Goal: Find specific page/section: Find specific page/section

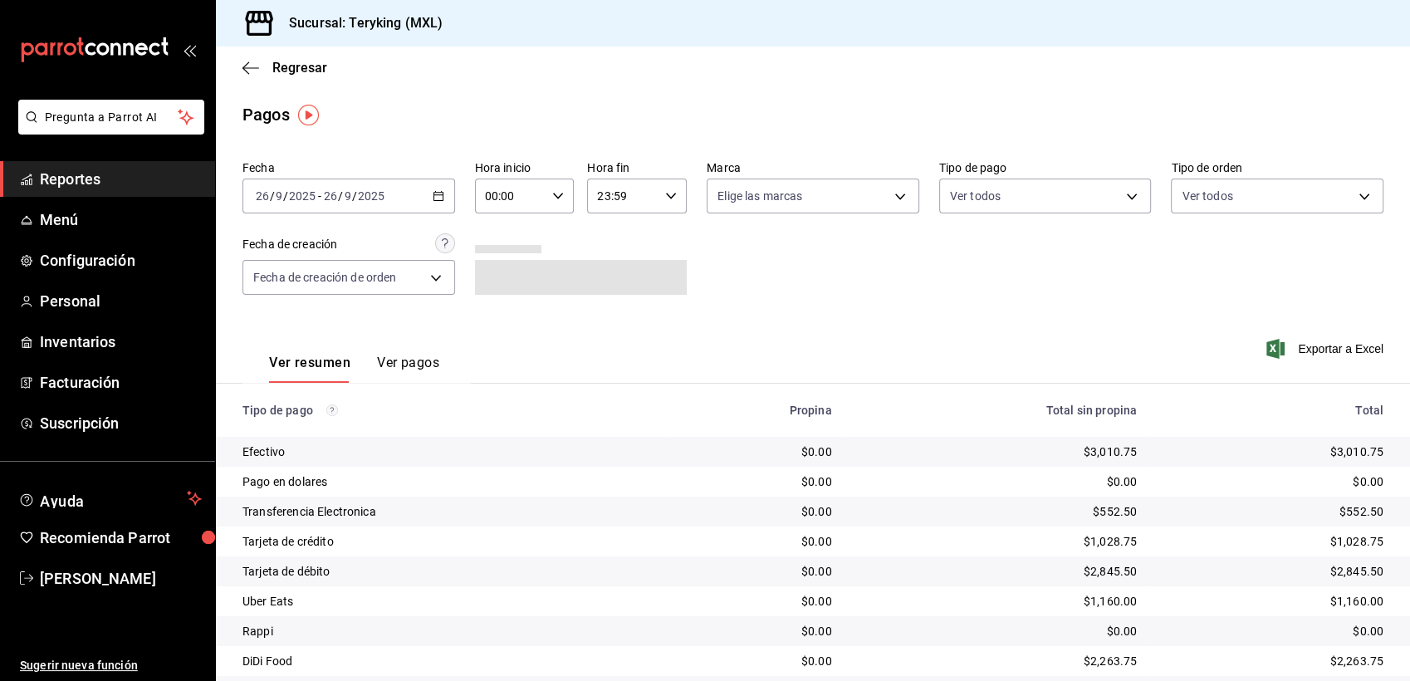
click at [62, 185] on span "Reportes" at bounding box center [121, 179] width 162 height 22
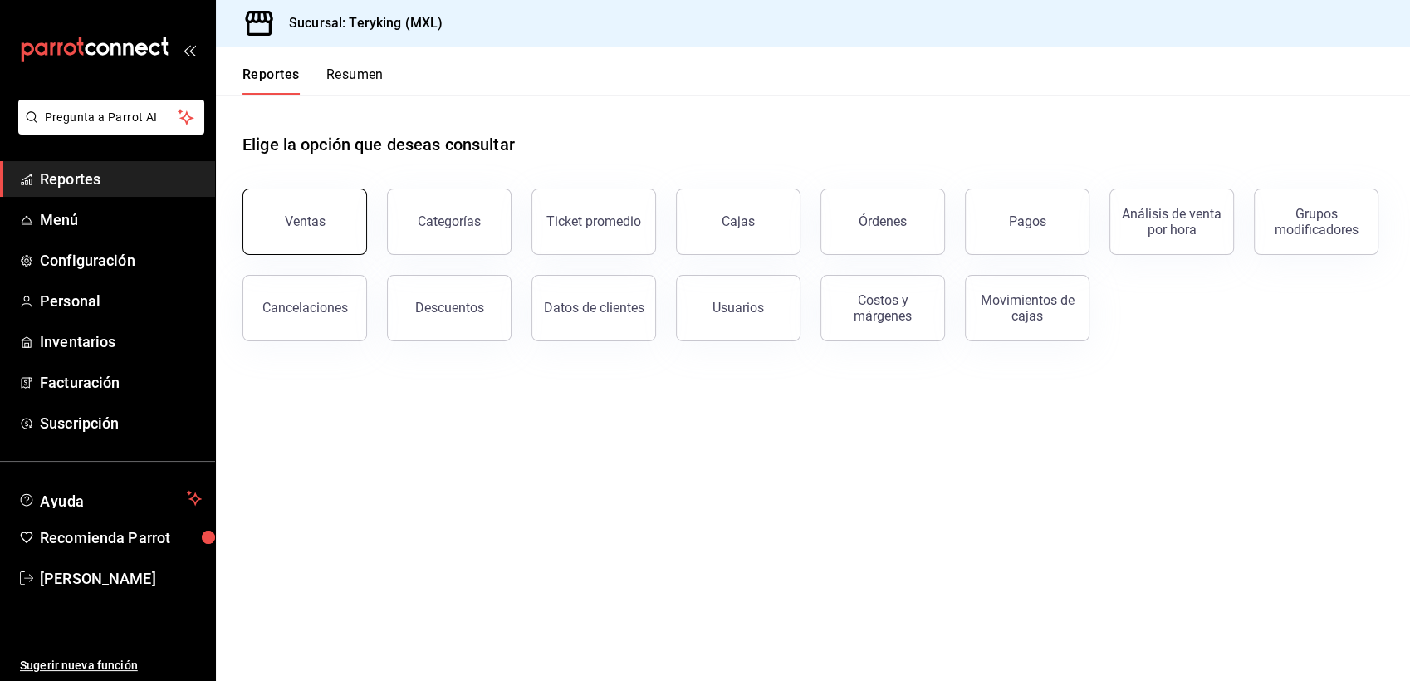
click at [306, 209] on button "Ventas" at bounding box center [304, 222] width 125 height 66
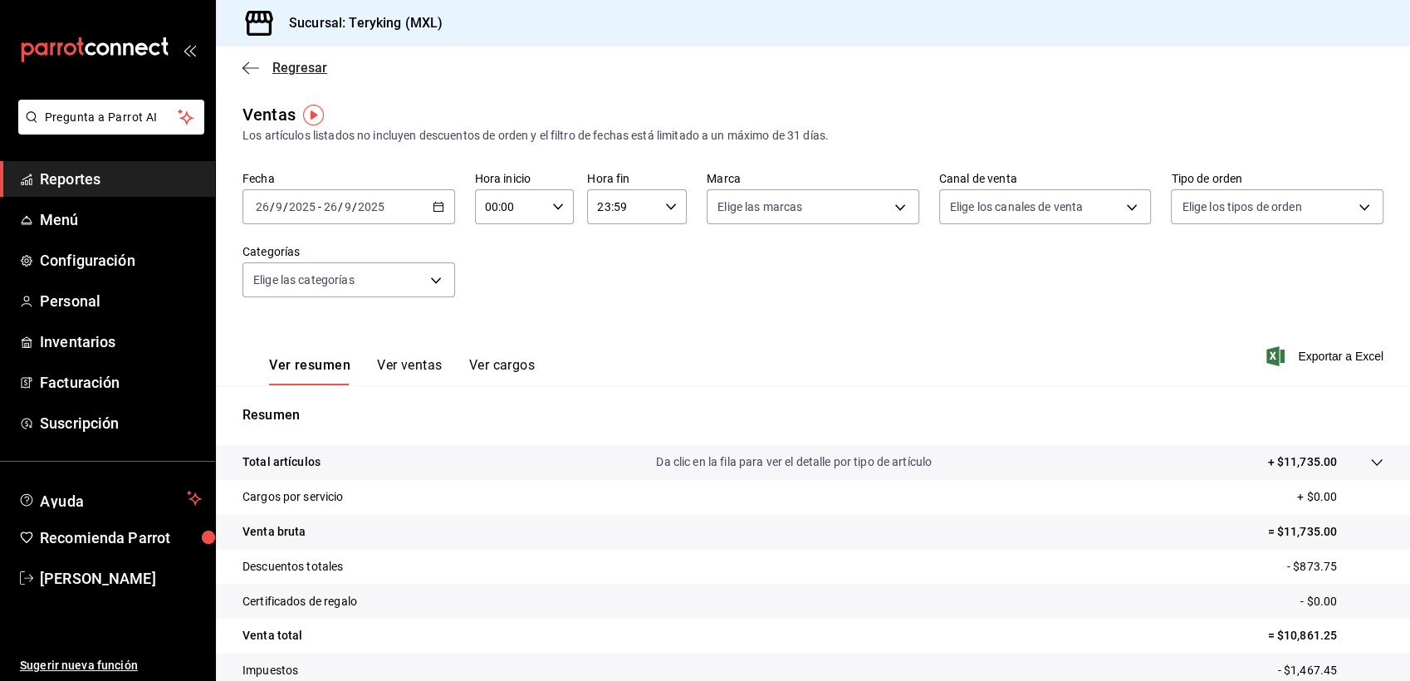
click at [306, 68] on span "Regresar" at bounding box center [299, 68] width 55 height 16
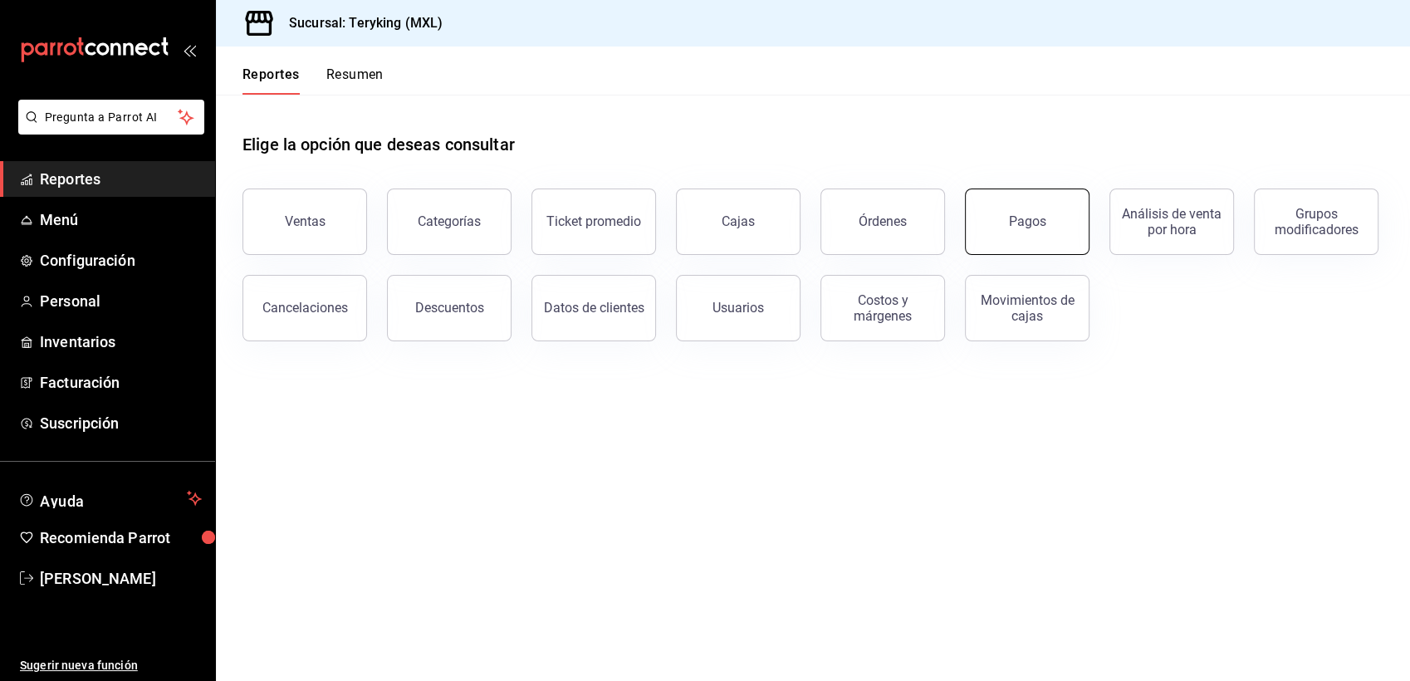
click at [1010, 223] on div "Pagos" at bounding box center [1027, 221] width 37 height 16
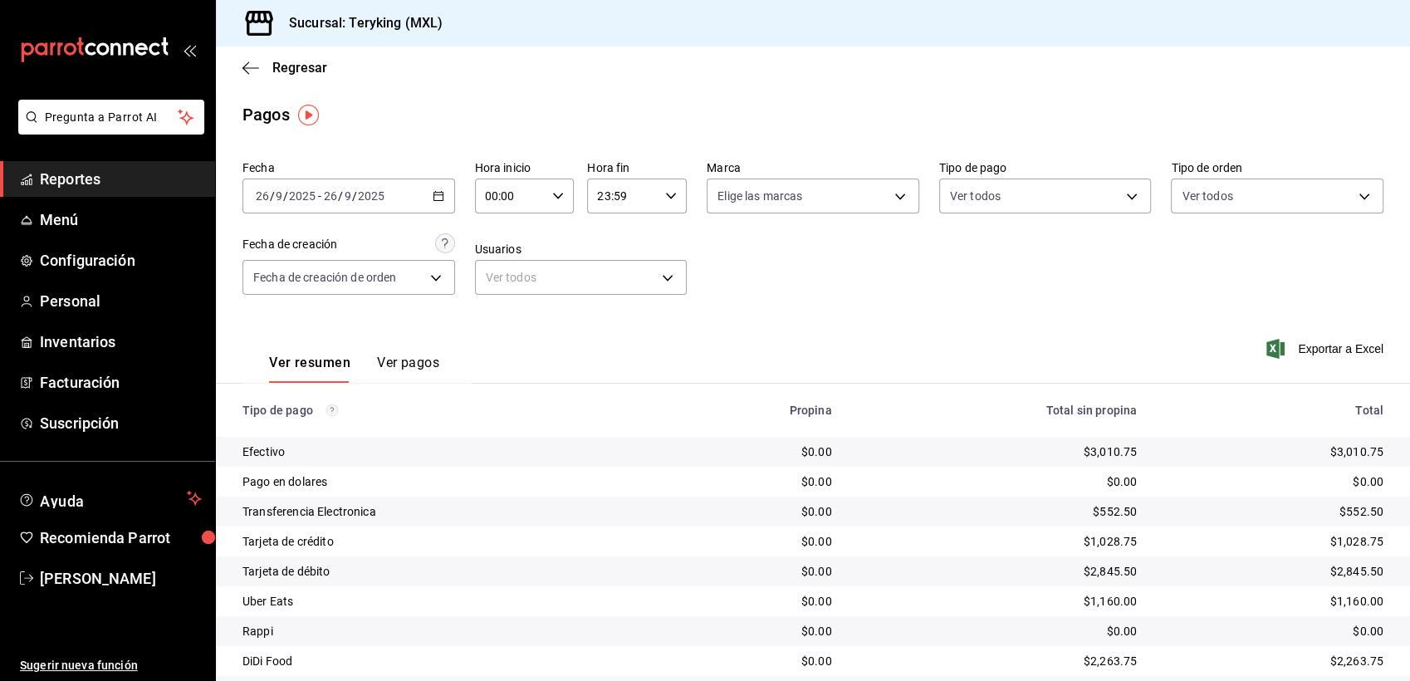
click at [97, 184] on span "Reportes" at bounding box center [121, 179] width 162 height 22
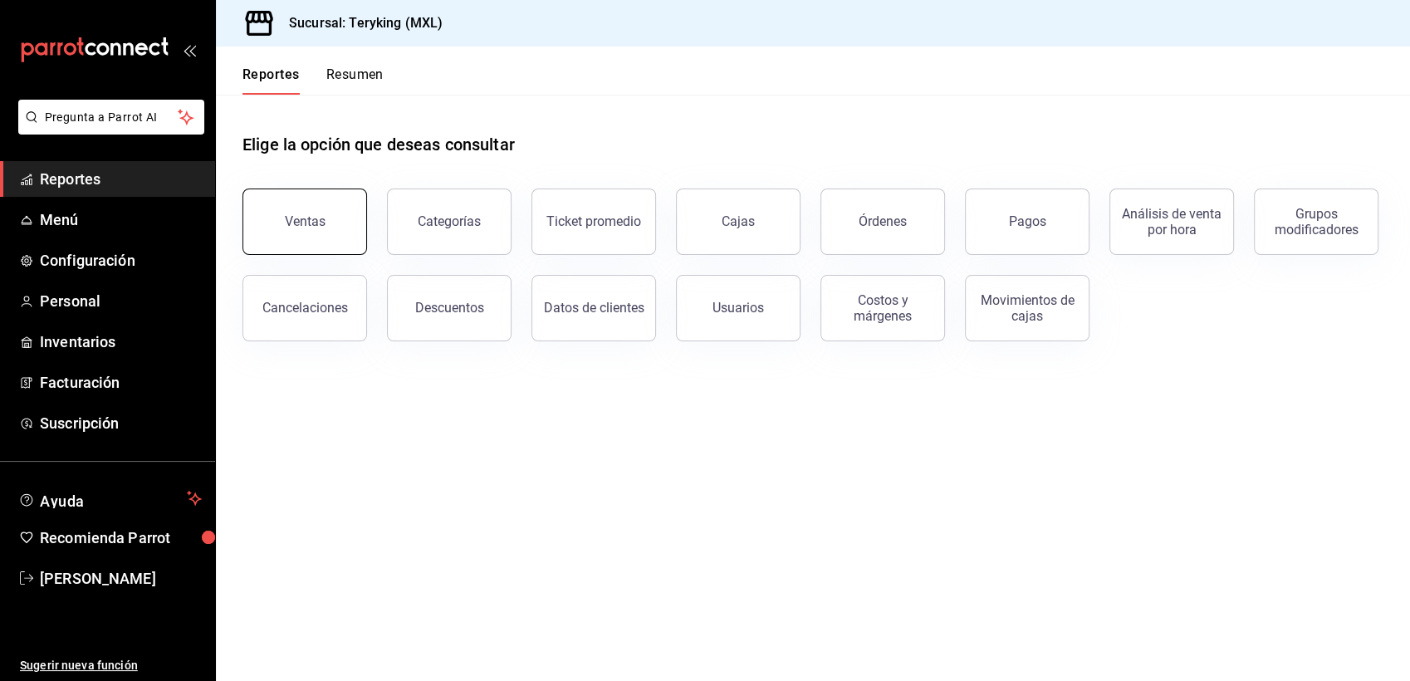
click at [280, 228] on button "Ventas" at bounding box center [304, 222] width 125 height 66
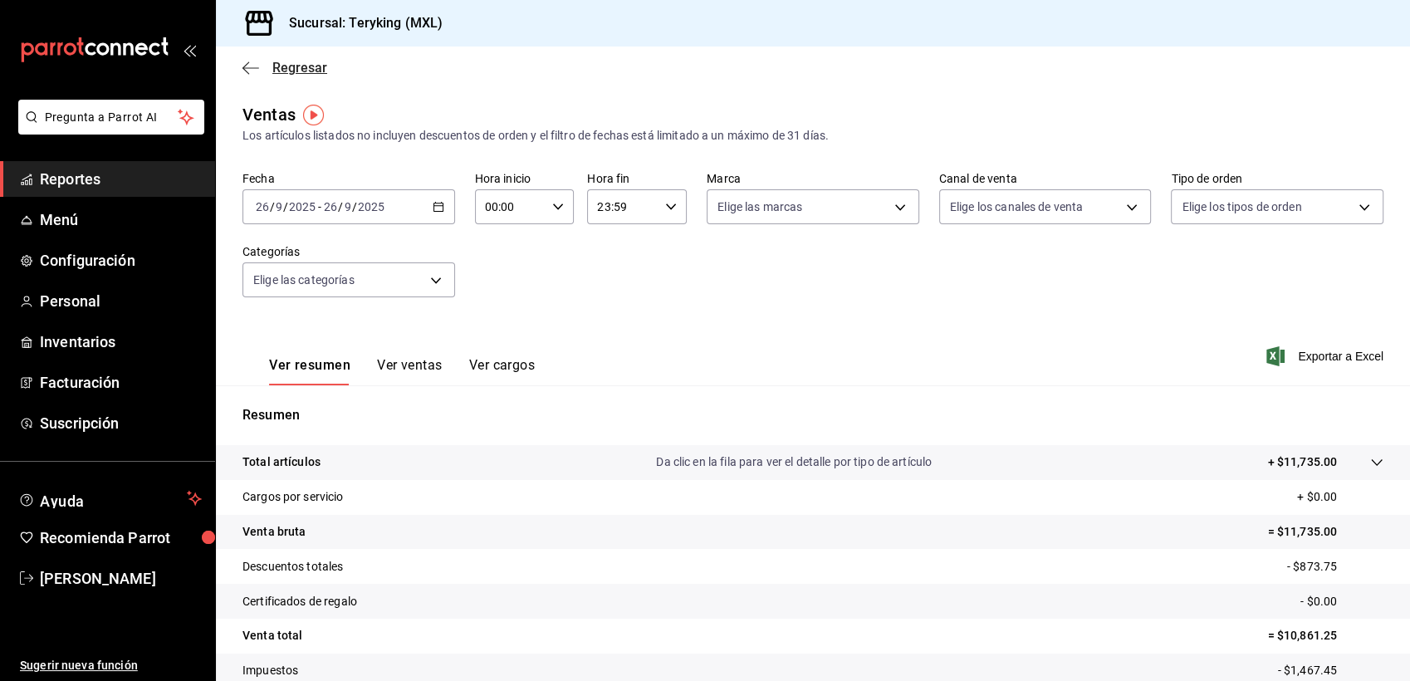
click at [310, 65] on span "Regresar" at bounding box center [299, 68] width 55 height 16
